Goal: Task Accomplishment & Management: Manage account settings

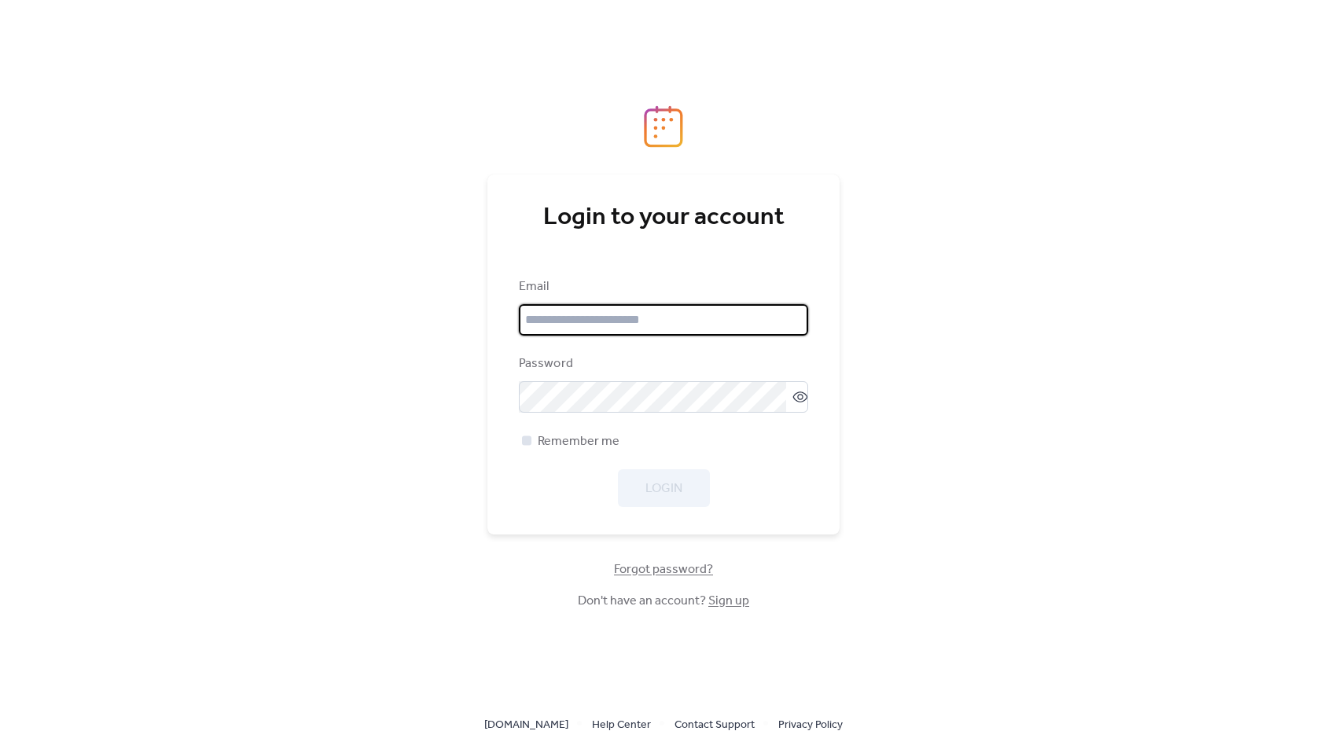
type input "**********"
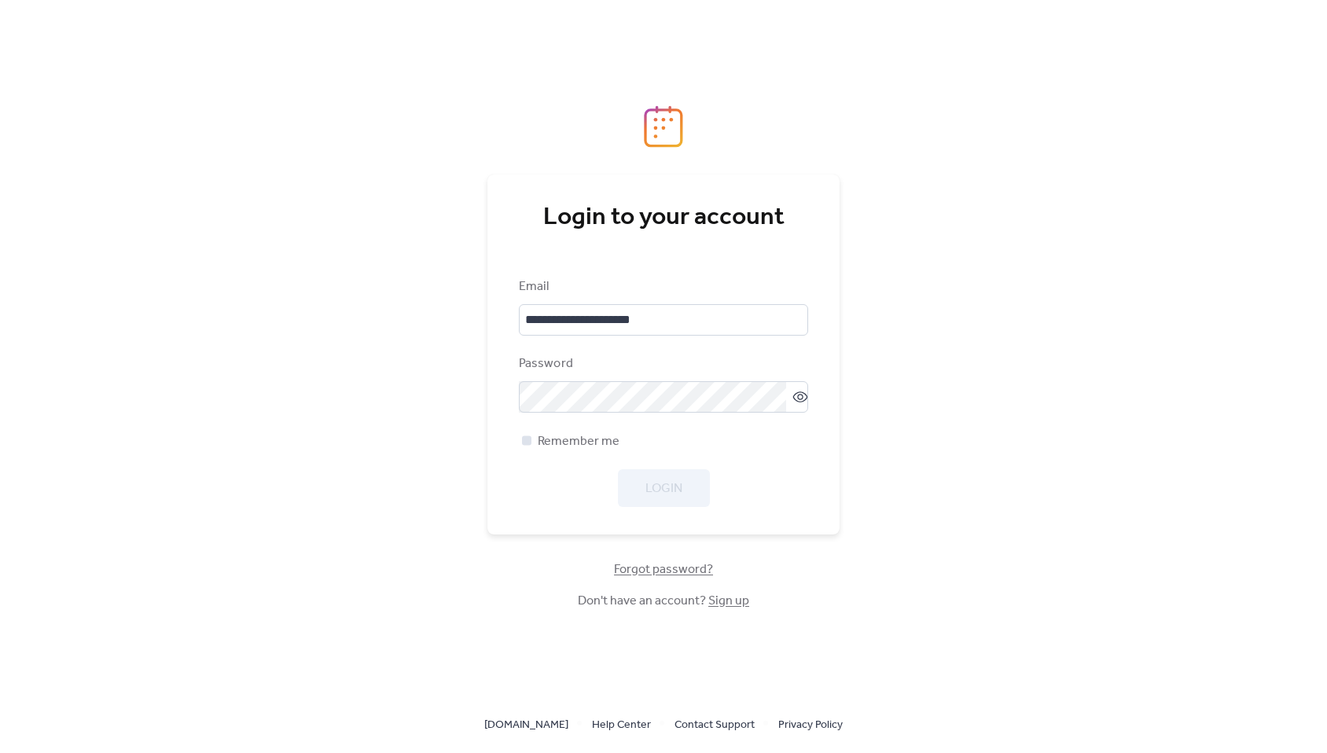
click at [531, 439] on div at bounding box center [527, 440] width 16 height 16
click at [649, 474] on button "Login" at bounding box center [664, 488] width 92 height 38
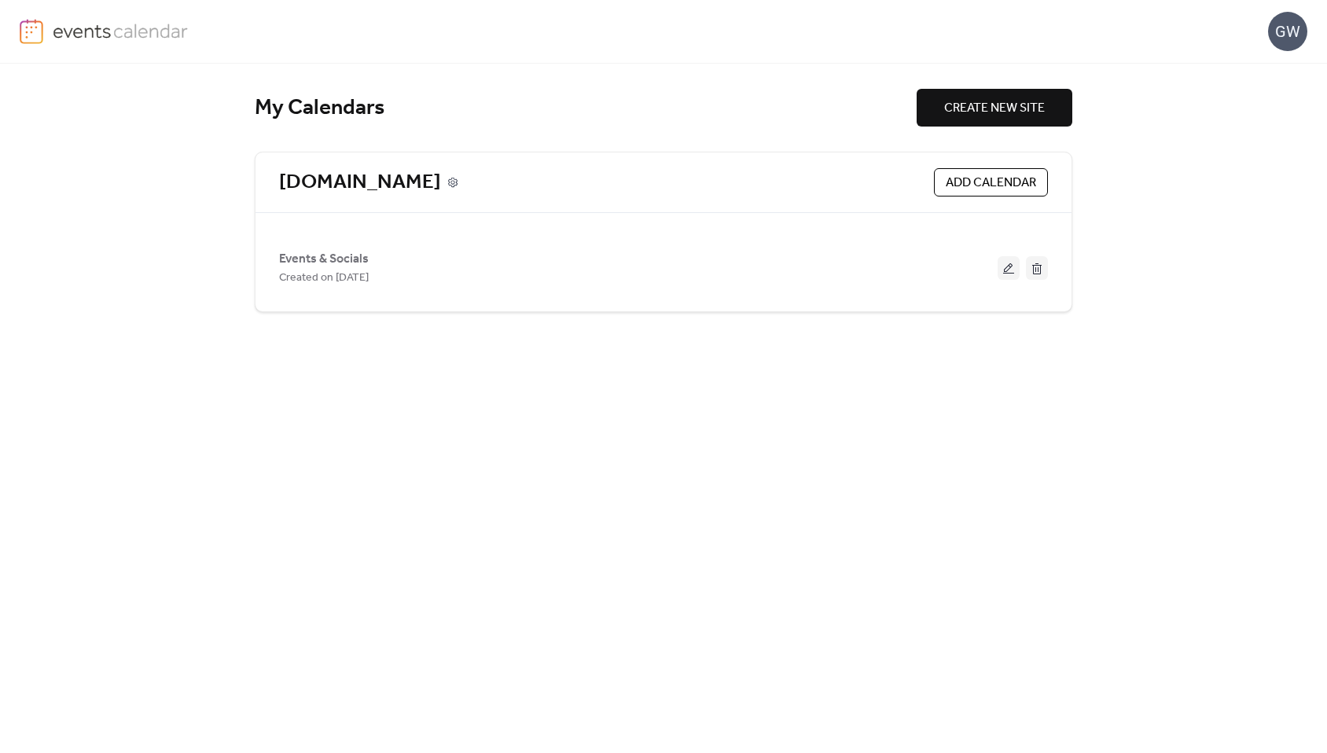
click at [450, 180] on icon at bounding box center [452, 182] width 4 height 4
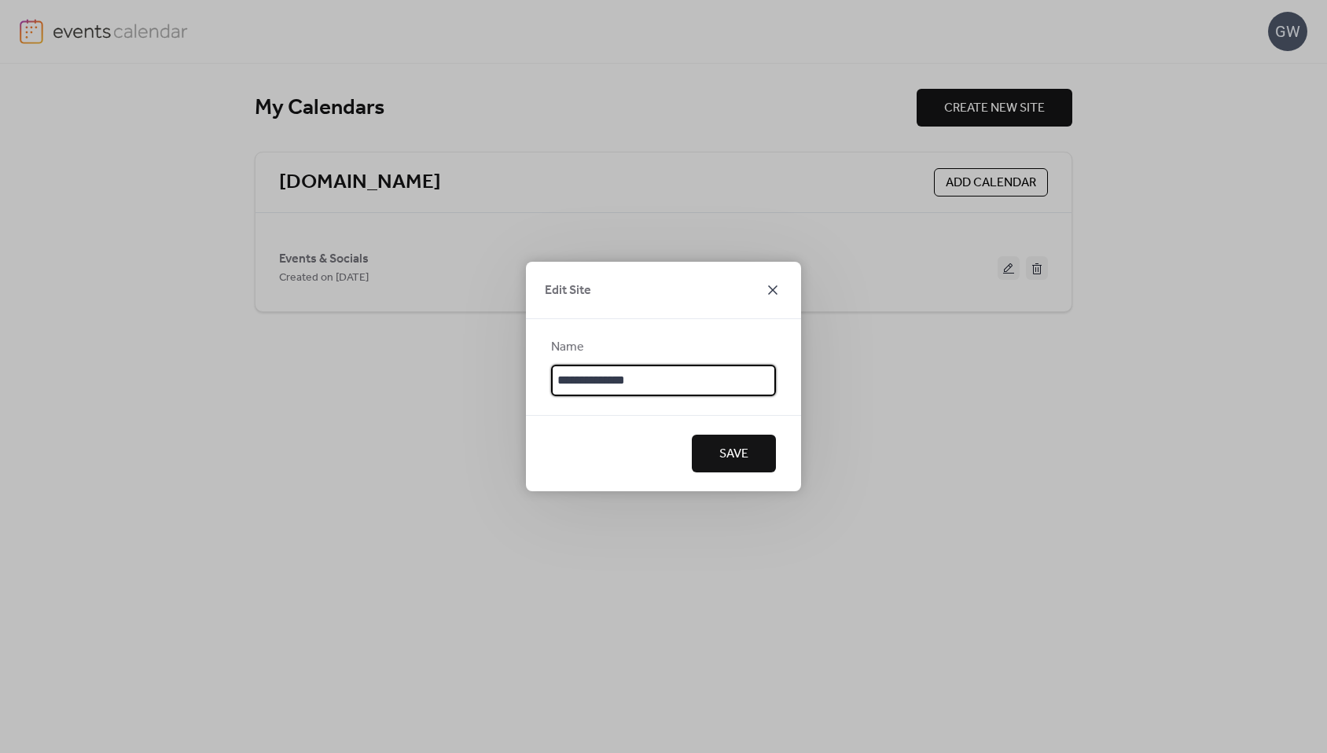
click at [773, 288] on icon at bounding box center [772, 290] width 19 height 19
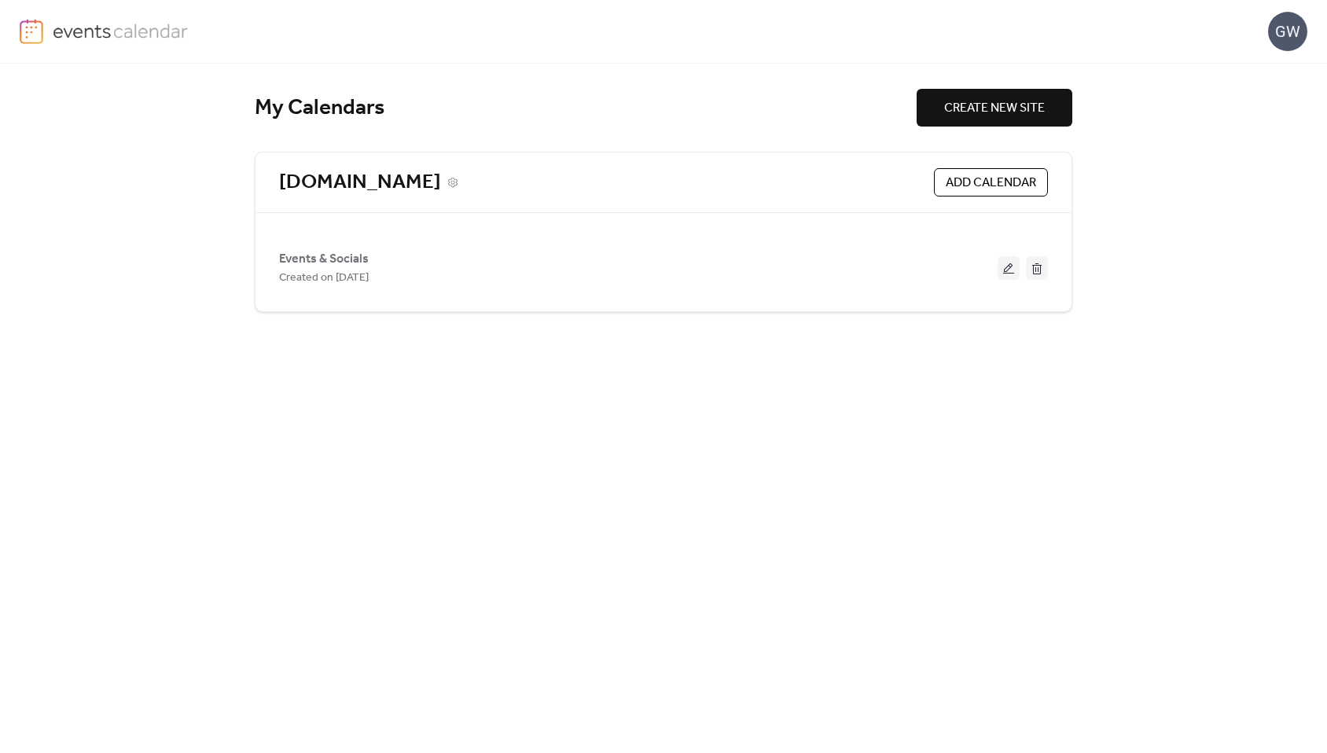
click at [411, 177] on link "[DOMAIN_NAME]" at bounding box center [360, 183] width 162 height 26
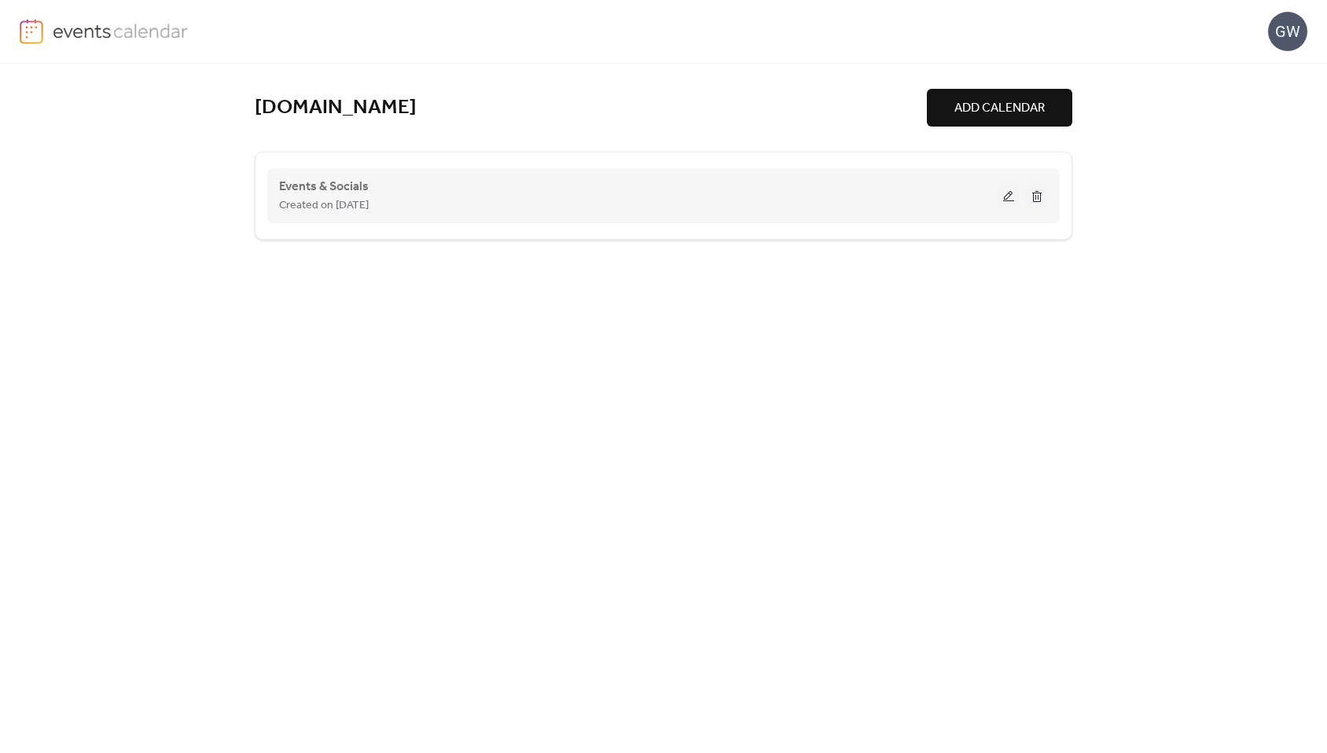
click at [1009, 198] on button at bounding box center [1009, 196] width 22 height 24
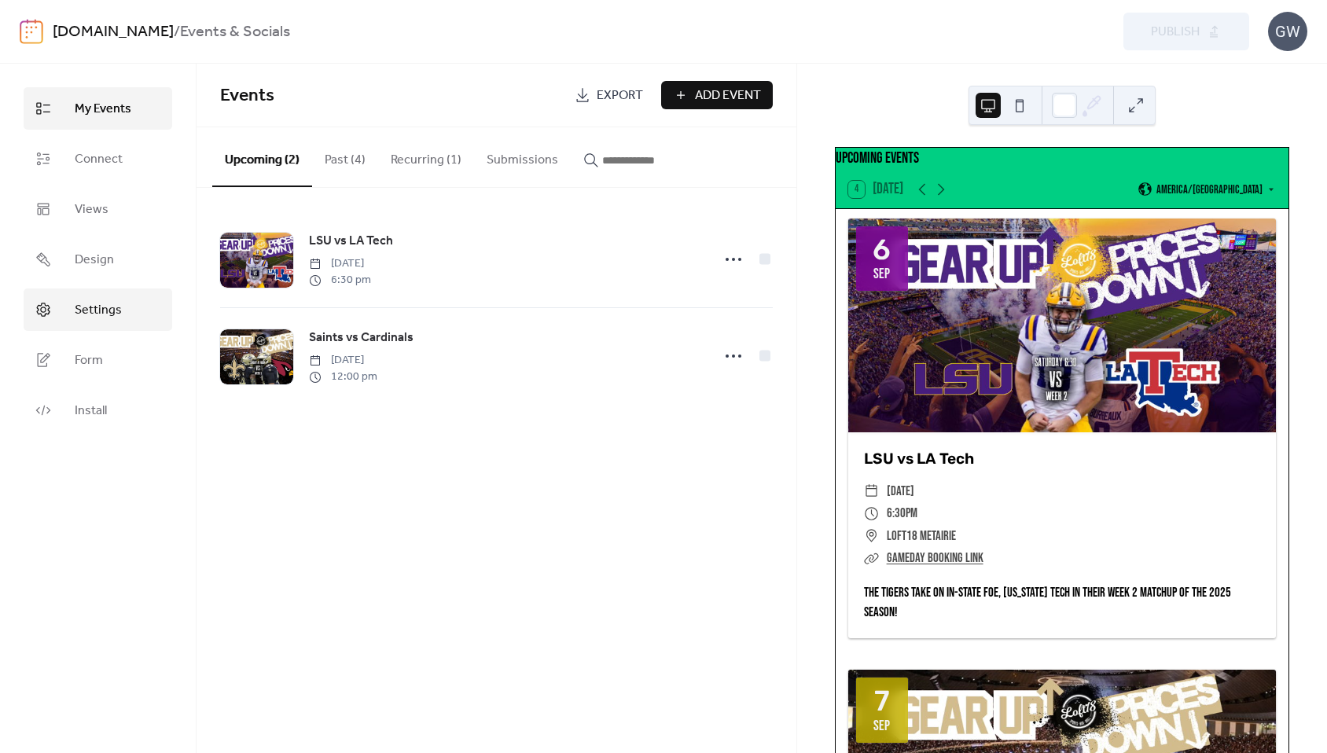
click at [131, 303] on link "Settings" at bounding box center [98, 310] width 149 height 42
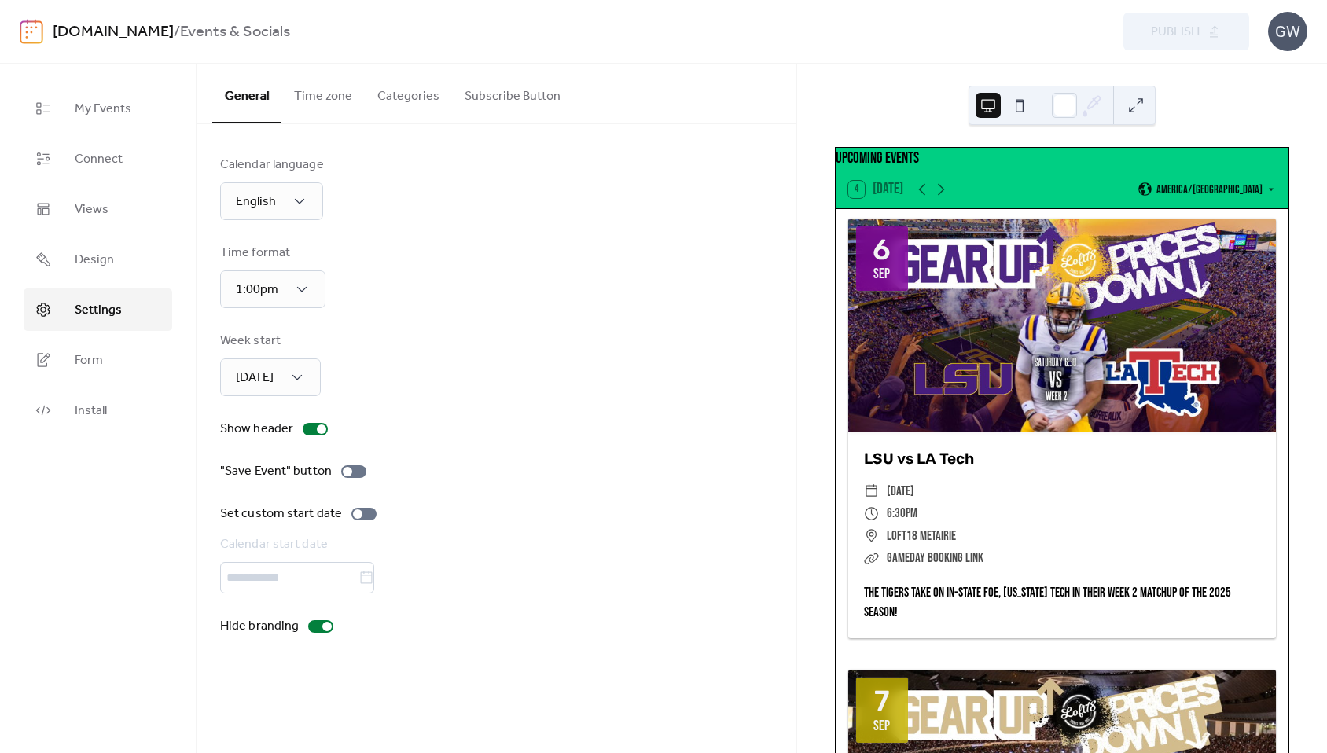
click at [329, 101] on button "Time zone" at bounding box center [322, 93] width 83 height 58
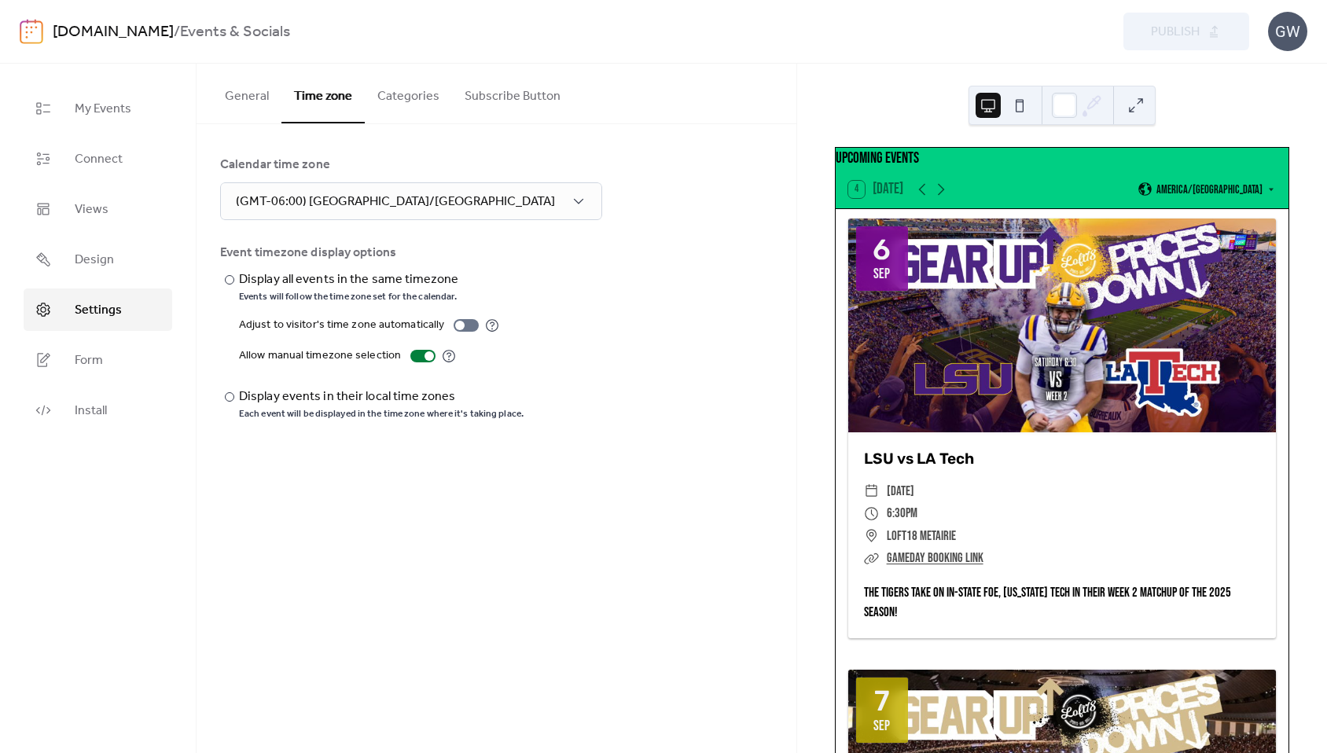
click at [400, 100] on button "Categories" at bounding box center [408, 93] width 87 height 58
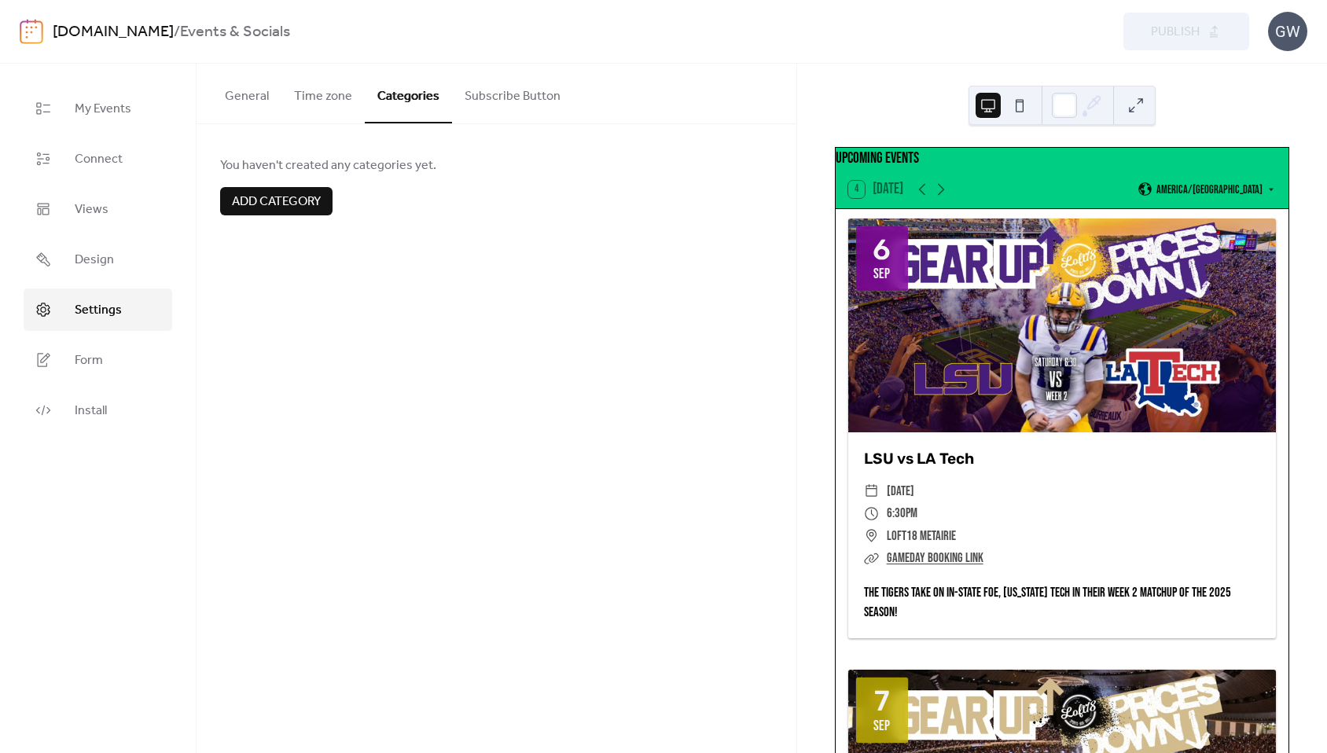
click at [489, 97] on button "Subscribe Button" at bounding box center [512, 93] width 121 height 58
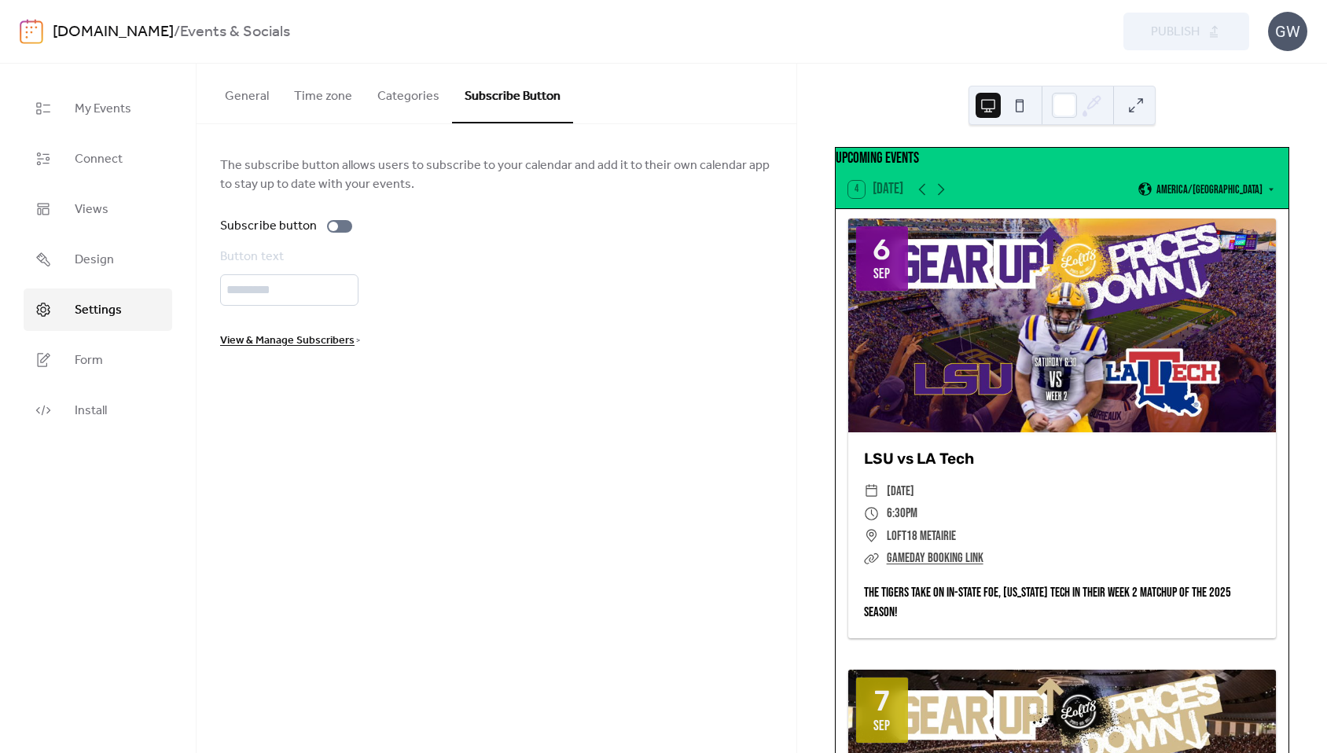
click at [241, 96] on button "General" at bounding box center [246, 93] width 69 height 58
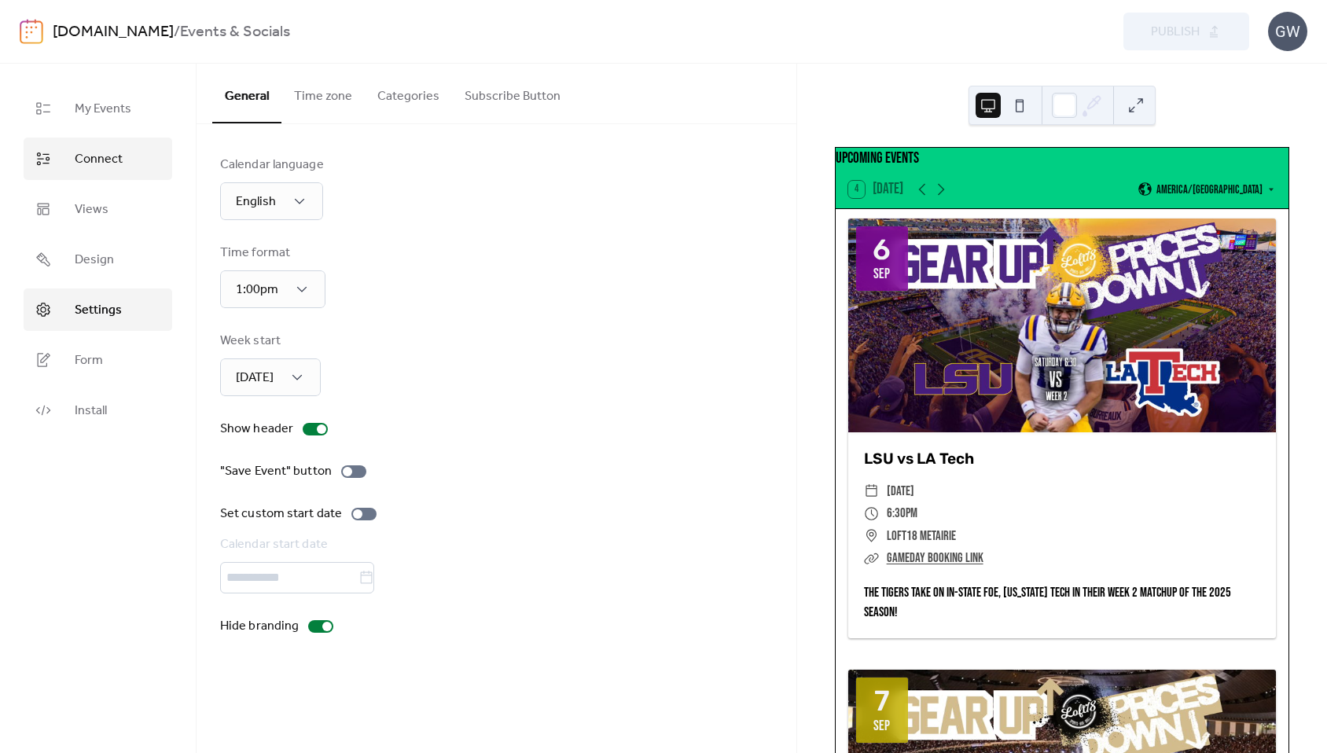
click at [107, 156] on span "Connect" at bounding box center [99, 159] width 48 height 19
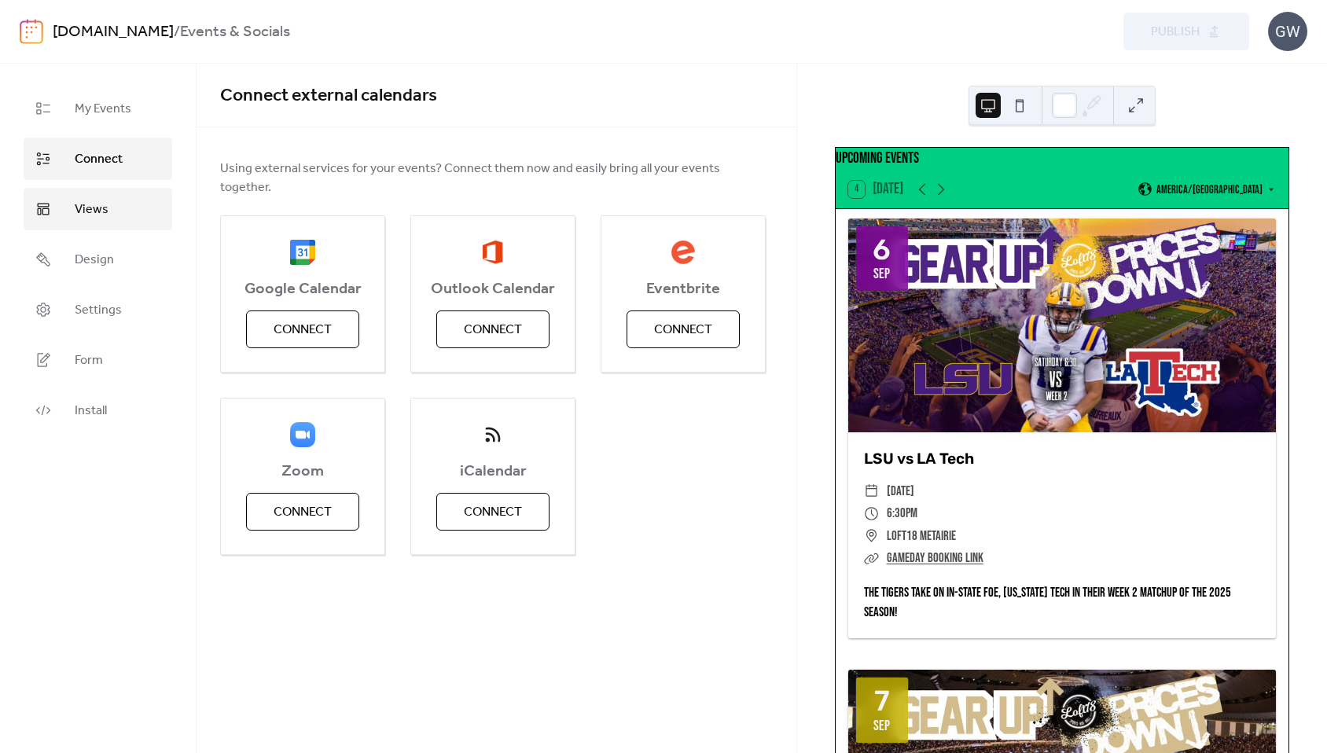
click at [131, 220] on link "Views" at bounding box center [98, 209] width 149 height 42
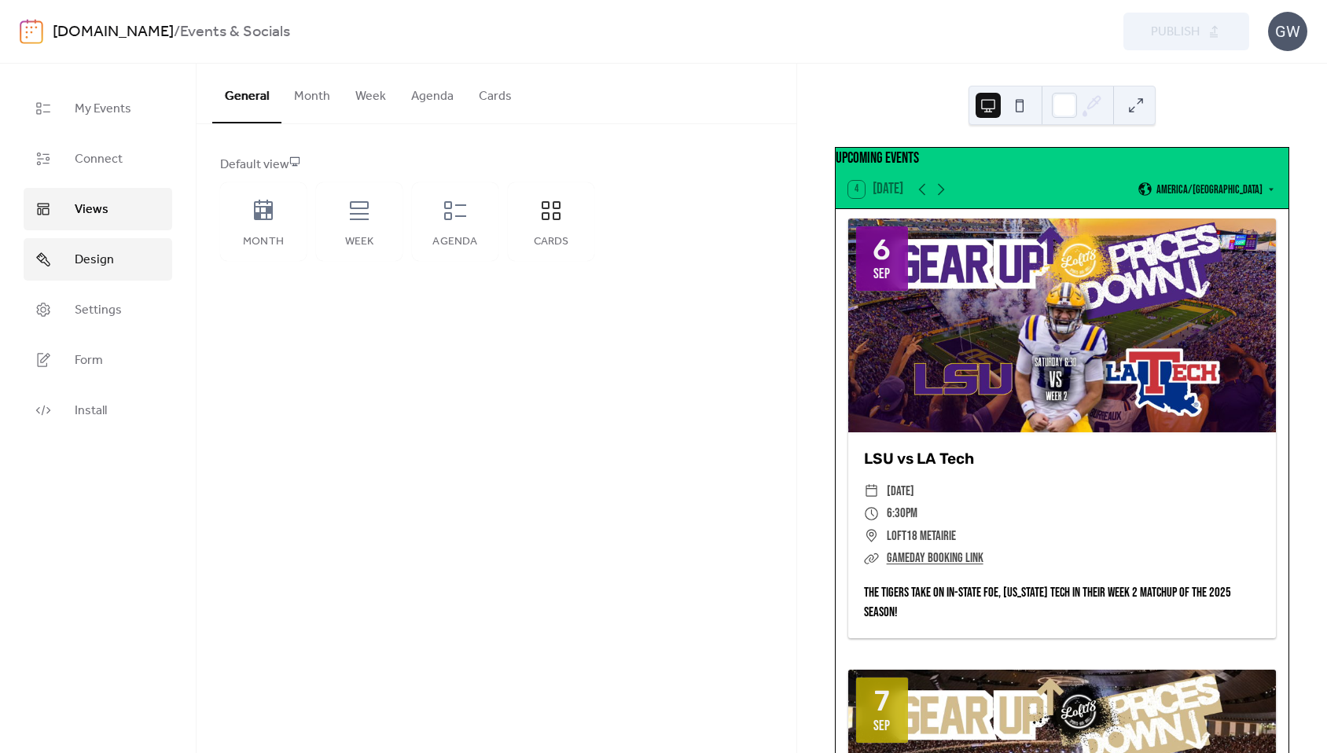
click at [120, 259] on link "Design" at bounding box center [98, 259] width 149 height 42
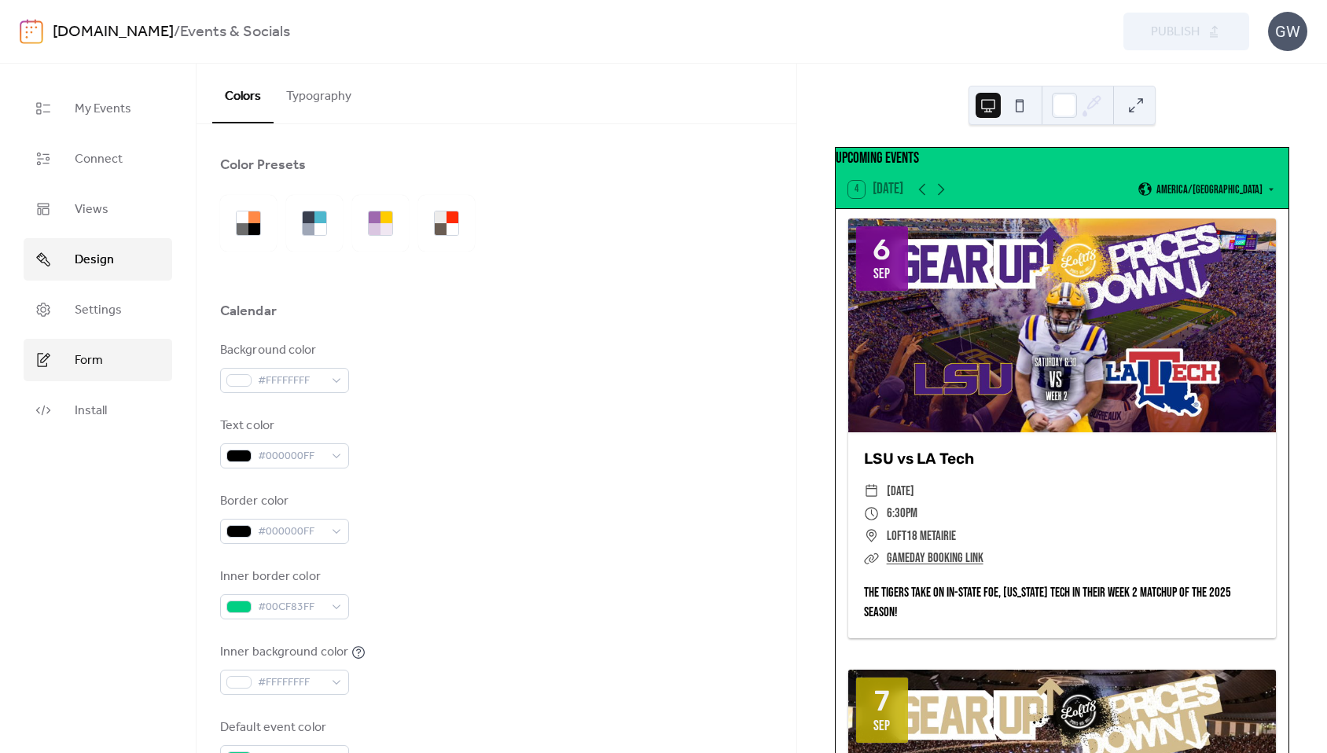
click at [113, 371] on link "Form" at bounding box center [98, 360] width 149 height 42
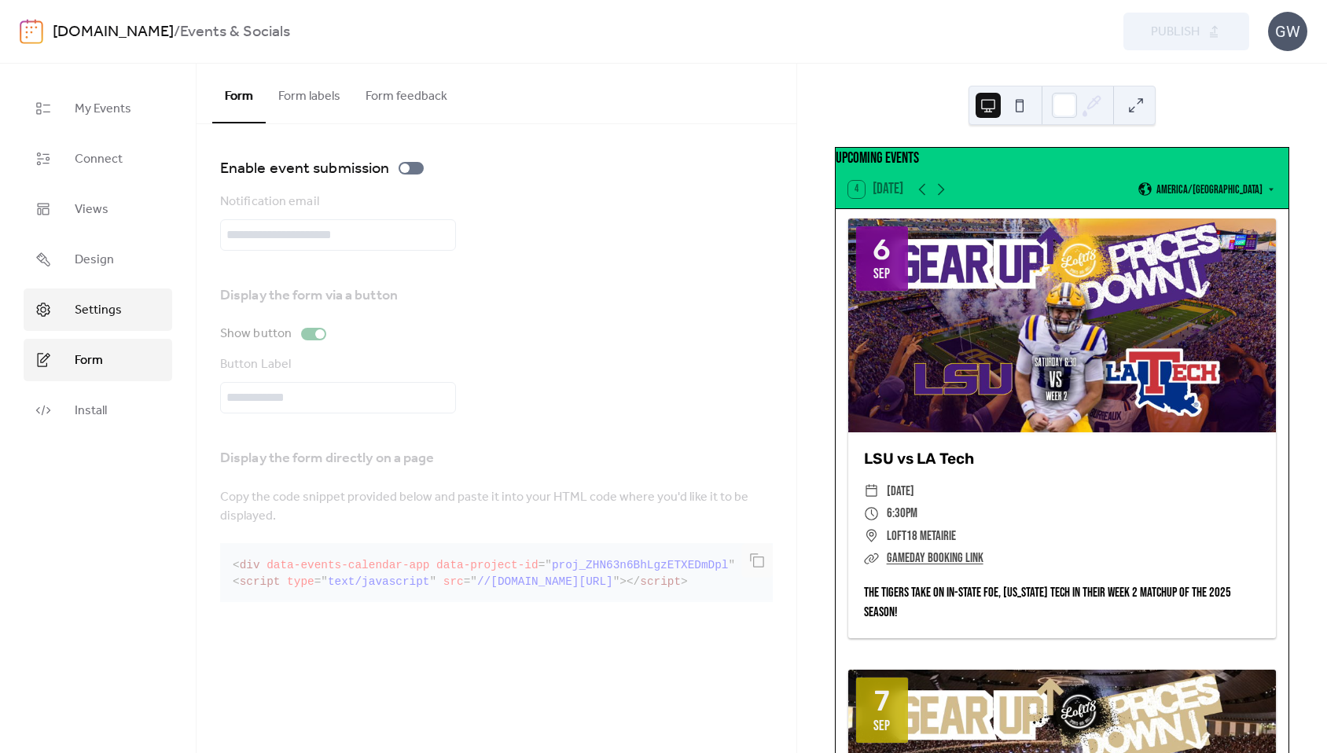
click at [122, 311] on link "Settings" at bounding box center [98, 310] width 149 height 42
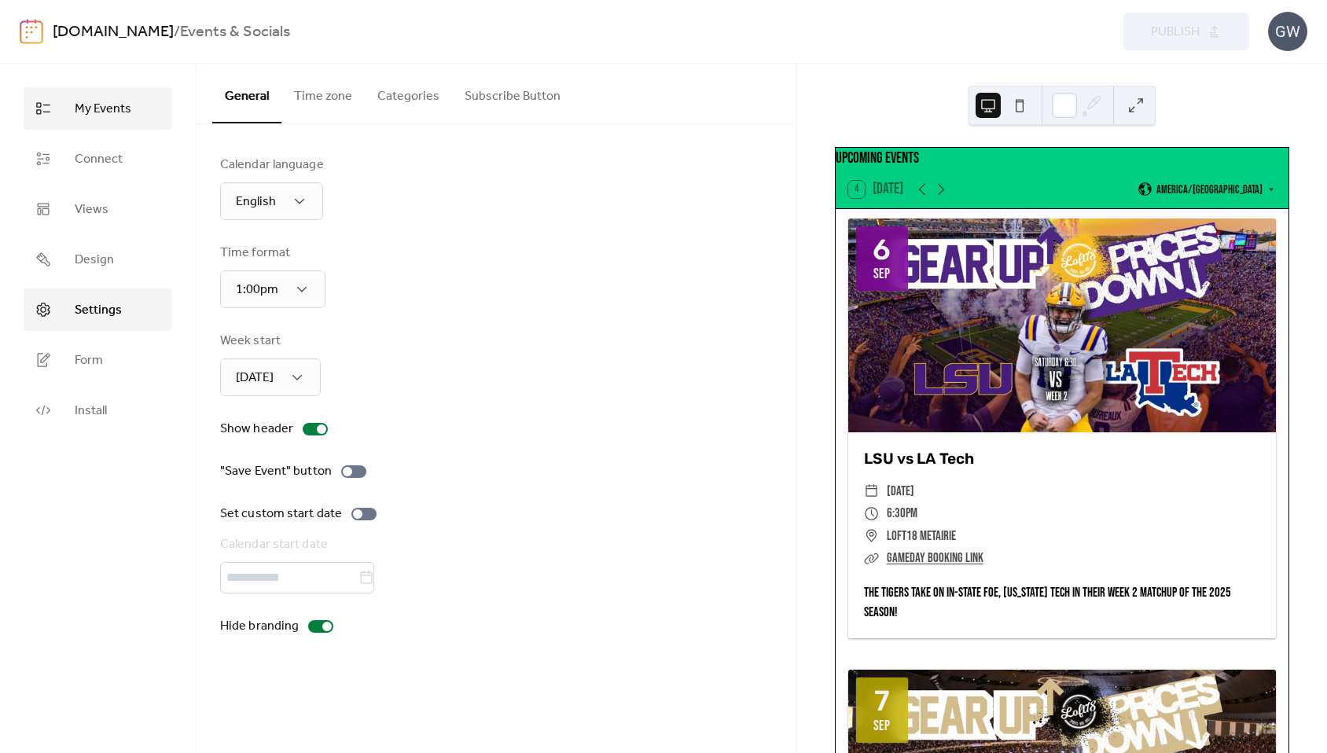
click at [136, 117] on link "My Events" at bounding box center [98, 108] width 149 height 42
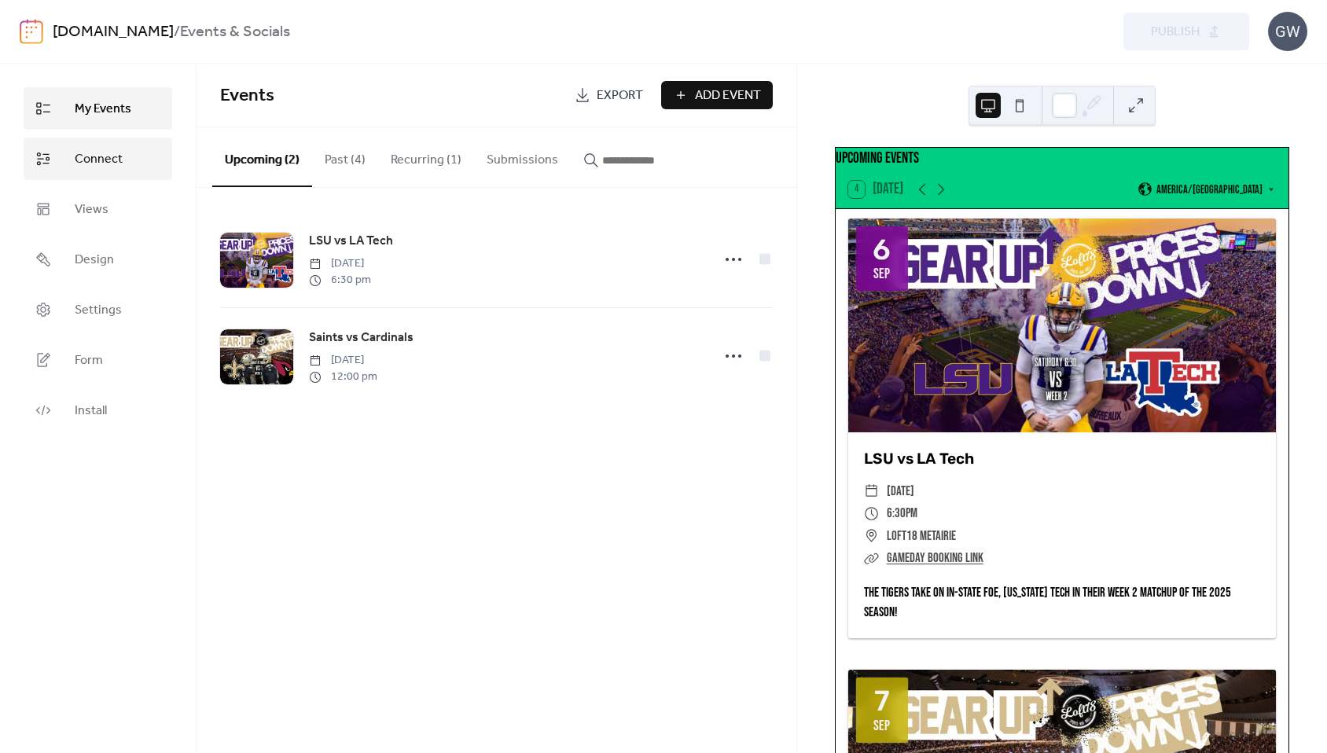
click at [124, 157] on link "Connect" at bounding box center [98, 159] width 149 height 42
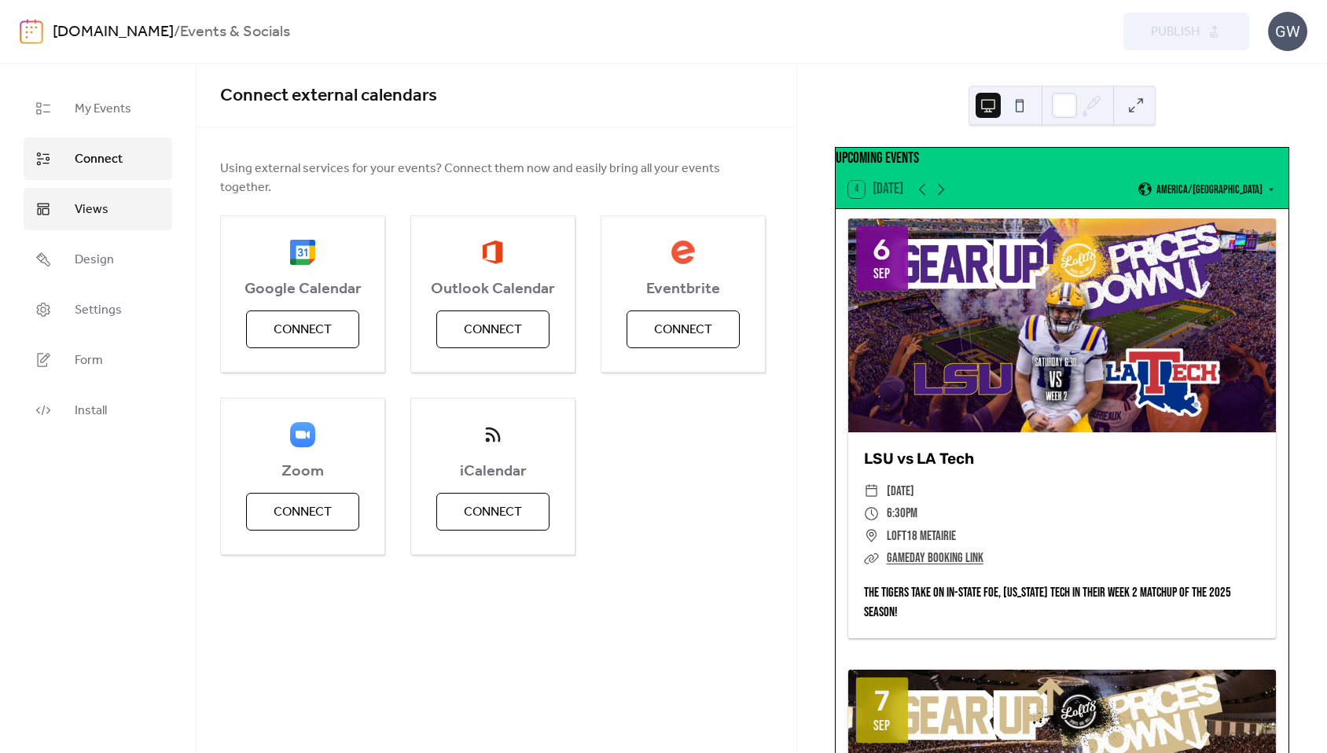
click at [115, 205] on link "Views" at bounding box center [98, 209] width 149 height 42
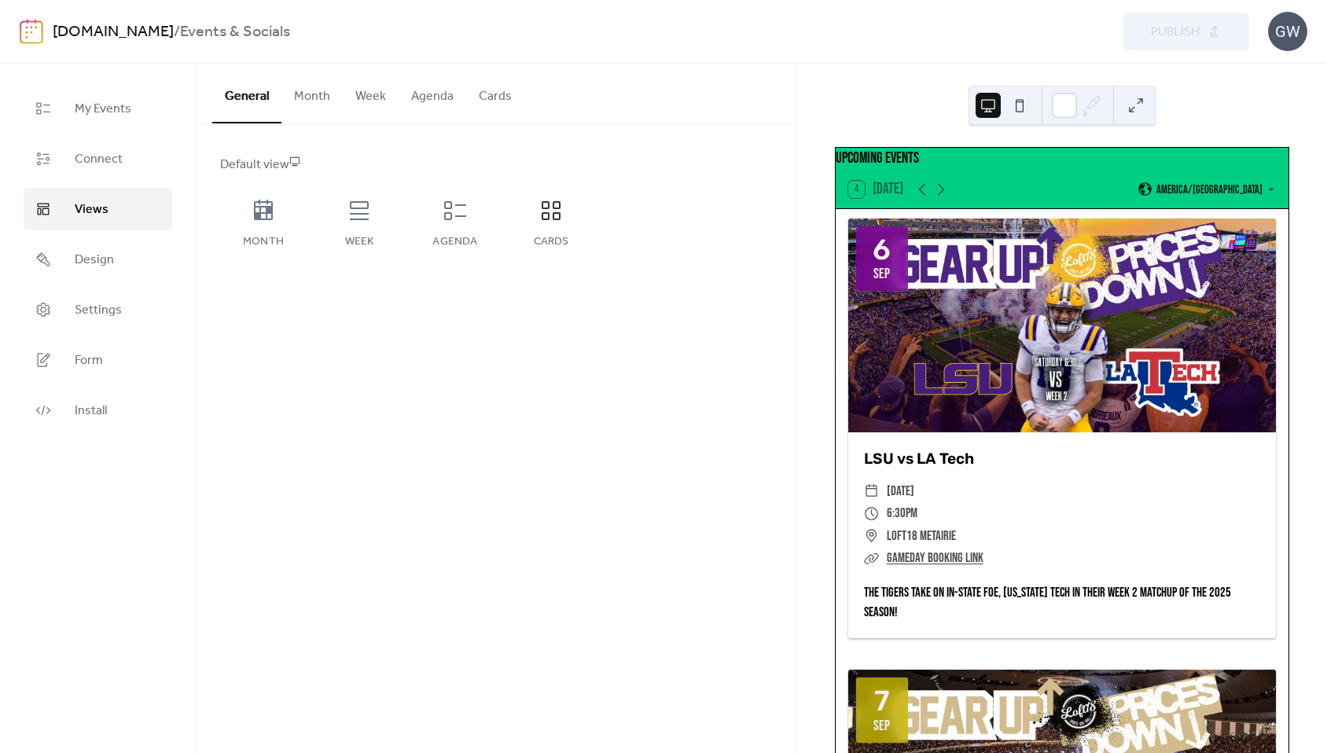
click at [1135, 101] on button at bounding box center [1135, 105] width 25 height 25
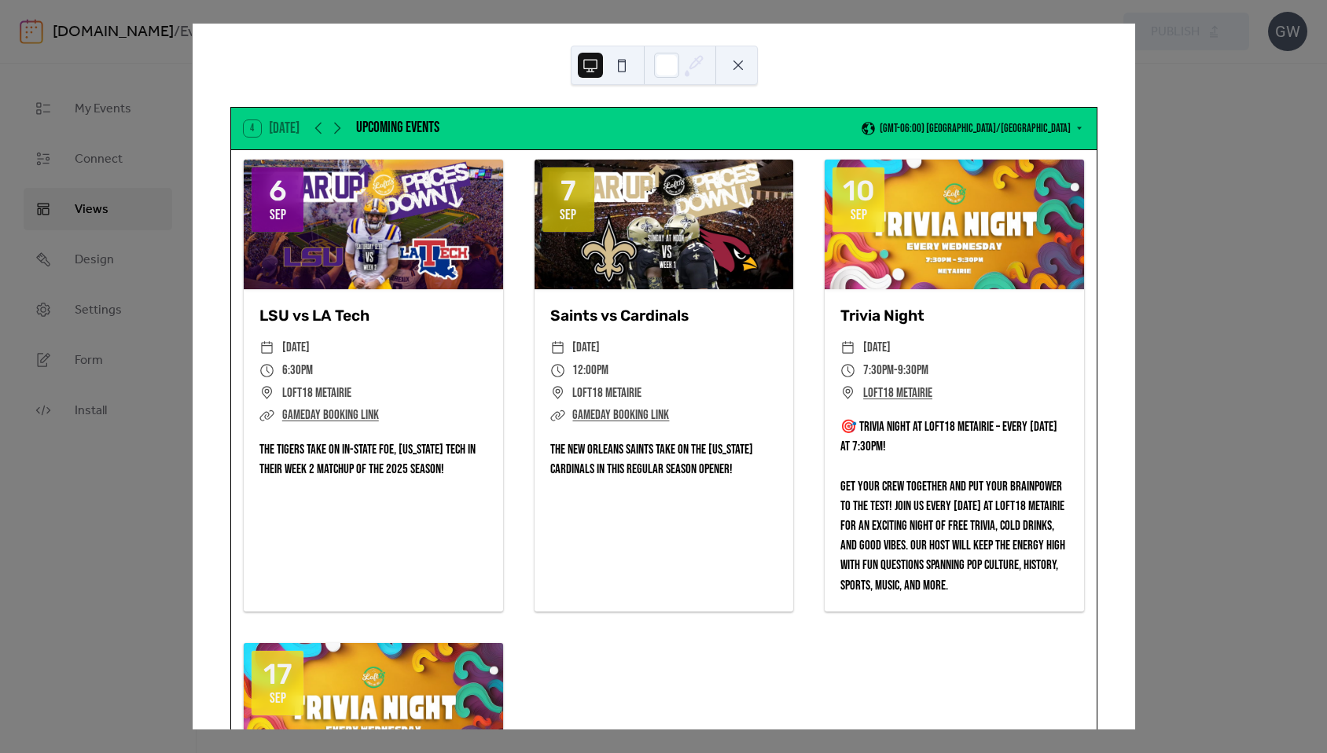
click at [1135, 68] on div "4 [DATE] Upcoming events (GMT-06:00) [GEOGRAPHIC_DATA]/[GEOGRAPHIC_DATA] [DATE]…" at bounding box center [663, 377] width 943 height 706
click at [746, 65] on button at bounding box center [738, 65] width 25 height 25
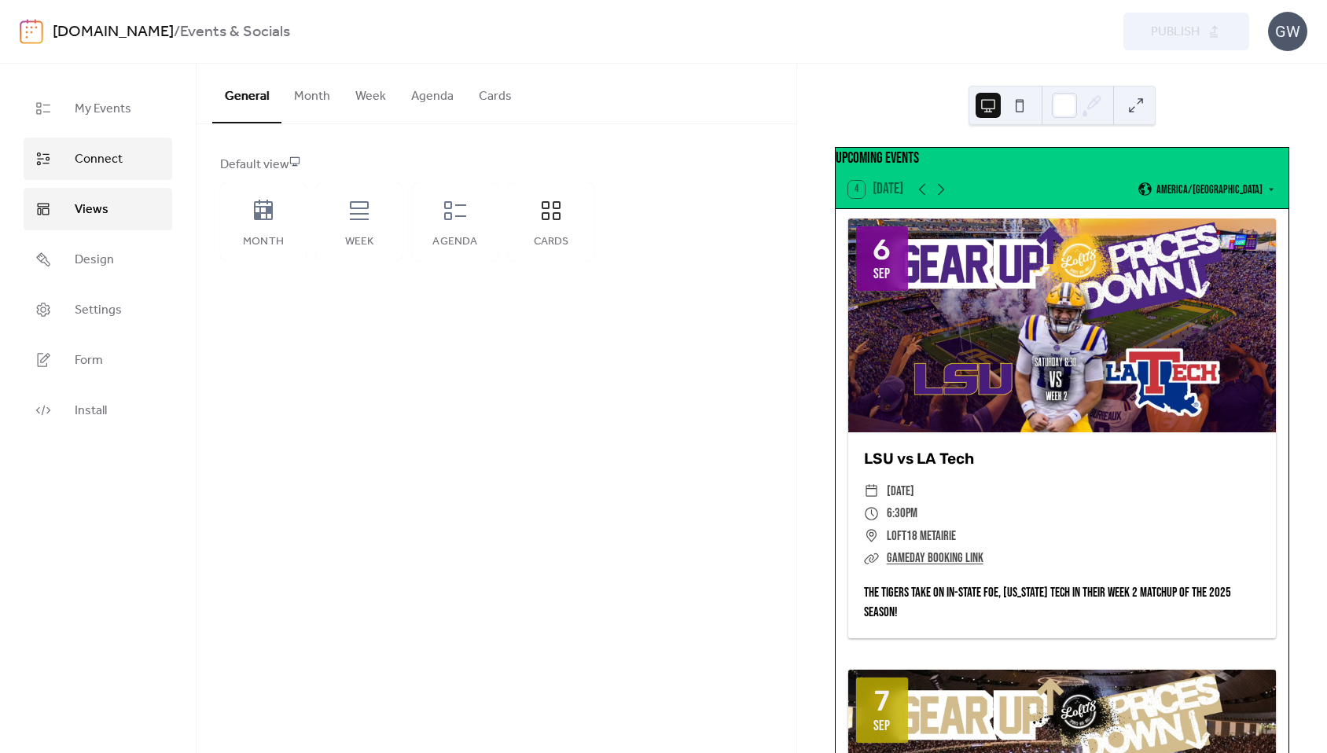
click at [96, 164] on span "Connect" at bounding box center [99, 159] width 48 height 19
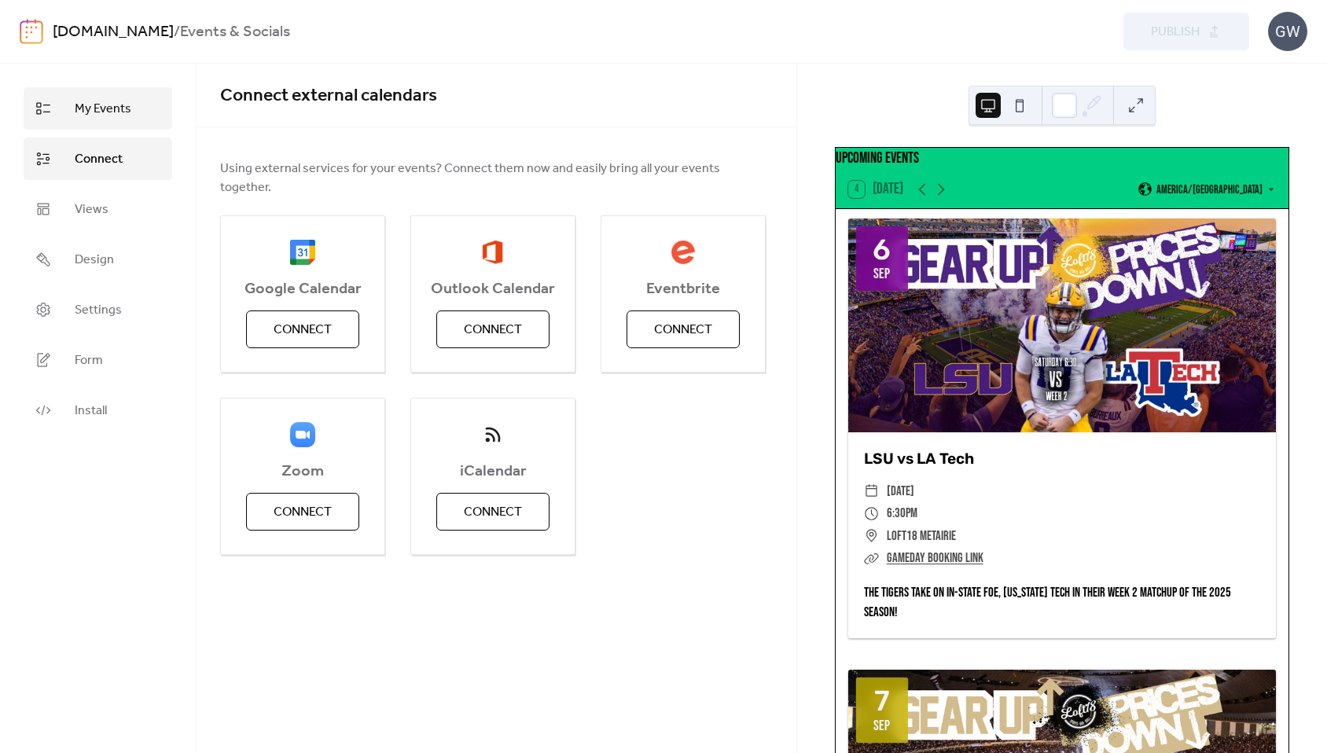
click at [106, 118] on span "My Events" at bounding box center [103, 109] width 57 height 19
